Goal: Information Seeking & Learning: Learn about a topic

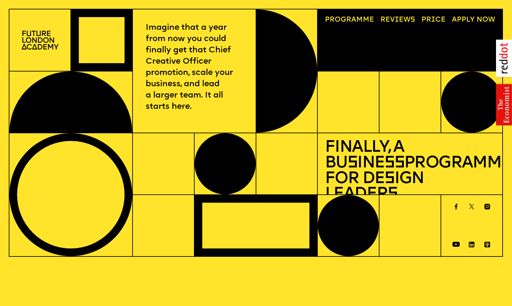
click at [344, 19] on link "Progr a mme" at bounding box center [349, 20] width 56 height 14
click at [358, 20] on link "Progr a mme" at bounding box center [349, 20] width 56 height 14
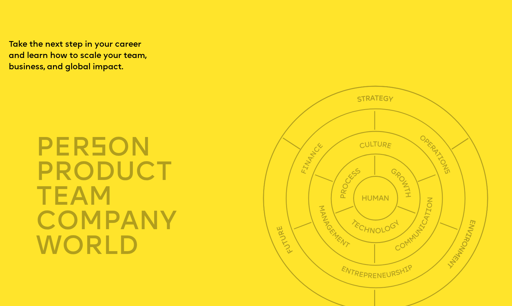
scroll to position [1750, 0]
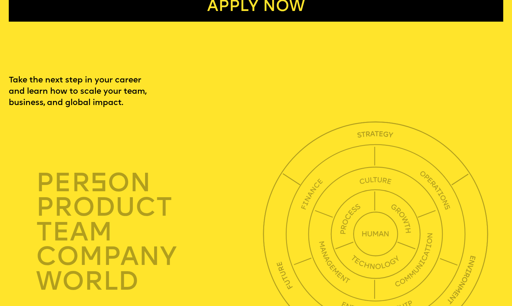
scroll to position [1688, 0]
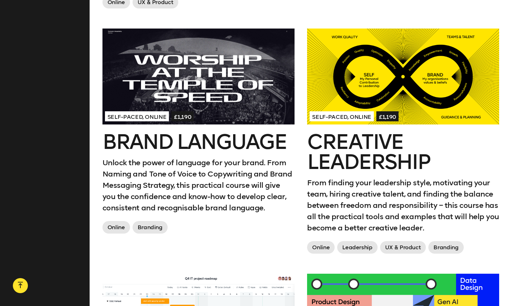
scroll to position [740, 0]
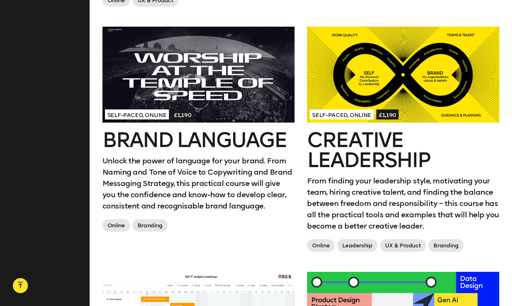
click at [393, 69] on div at bounding box center [403, 75] width 192 height 96
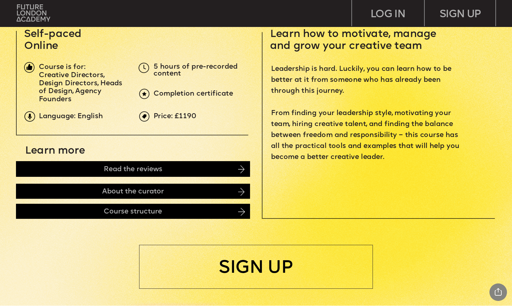
scroll to position [233, 0]
